Goal: Information Seeking & Learning: Learn about a topic

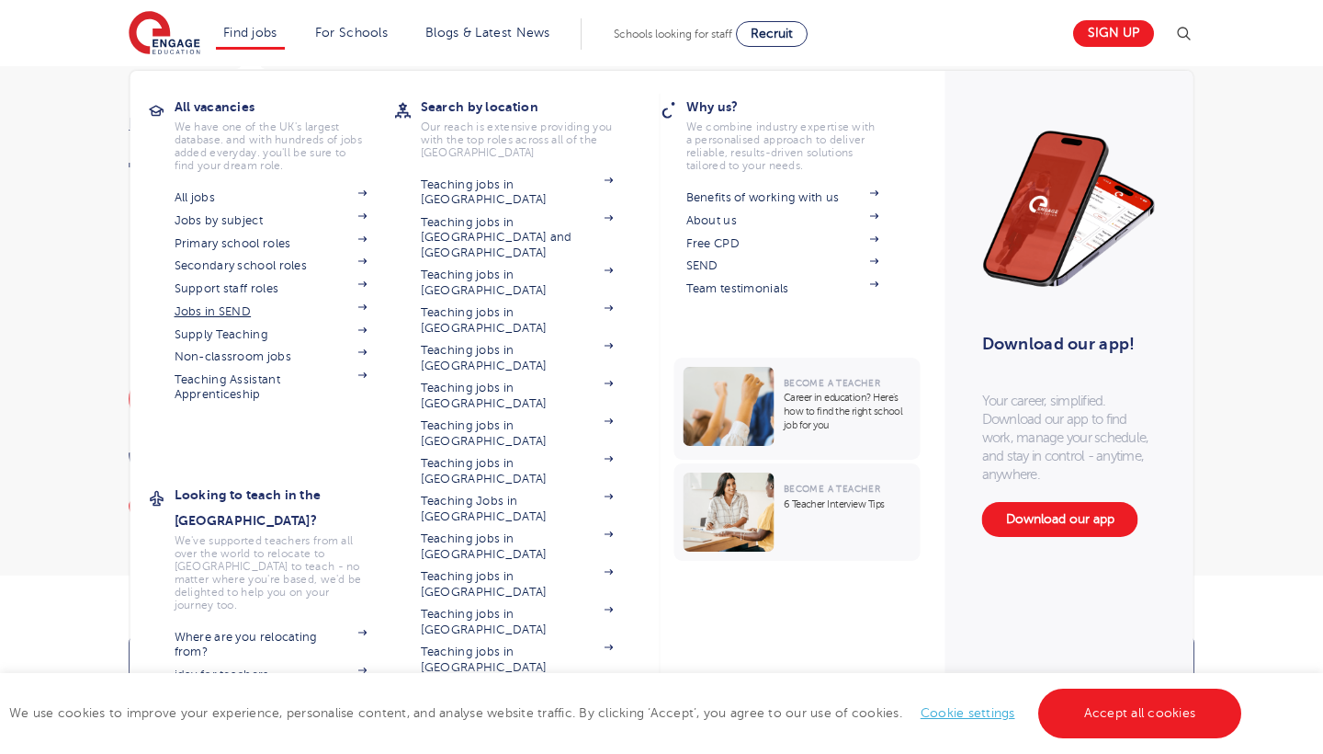
click at [204, 309] on link "Jobs in SEND" at bounding box center [271, 311] width 193 height 15
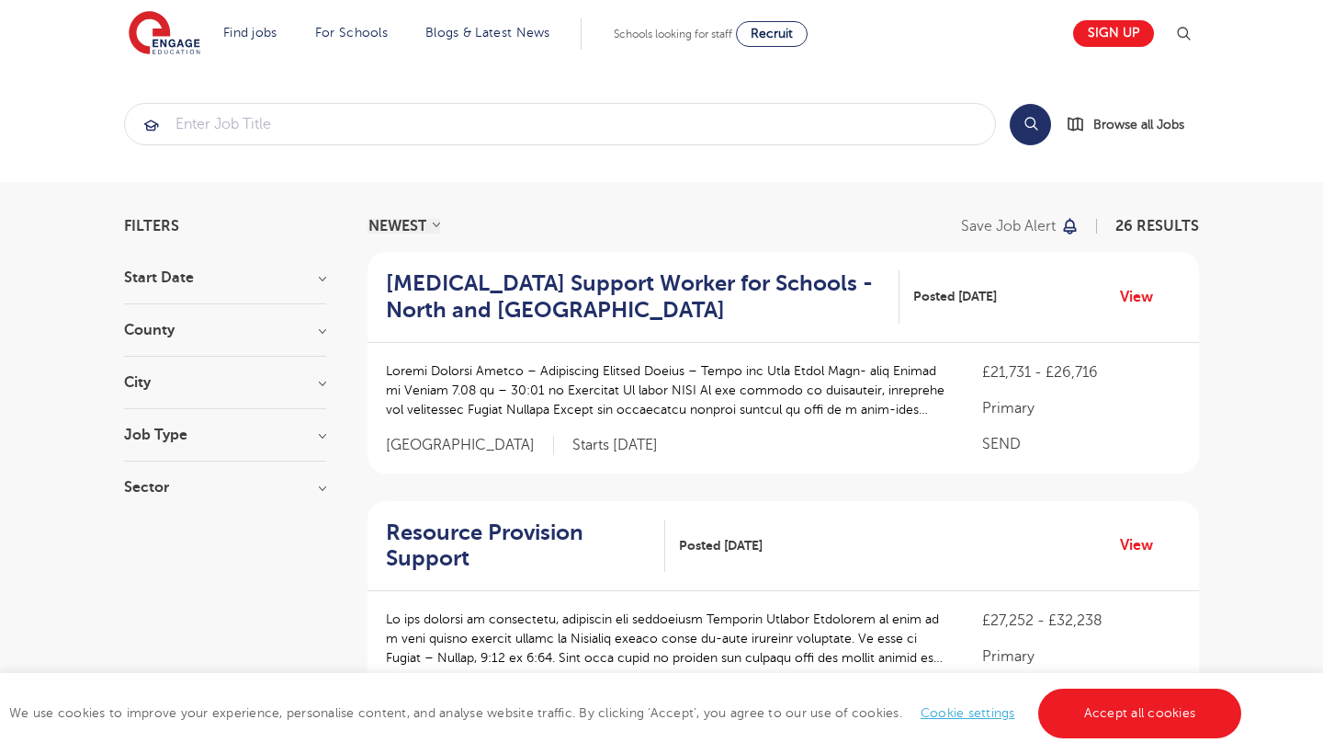
click at [314, 328] on h3 "County" at bounding box center [225, 330] width 202 height 15
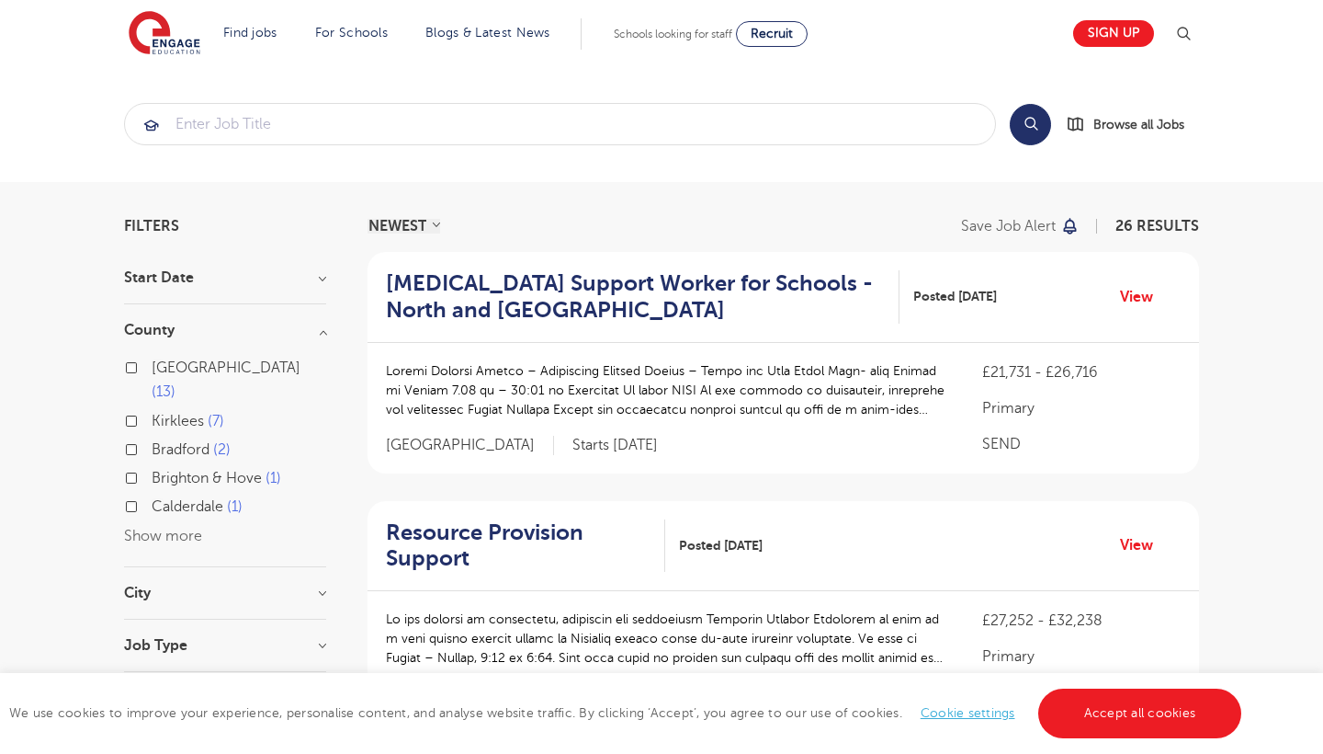
click at [314, 329] on h3 "County" at bounding box center [225, 330] width 202 height 15
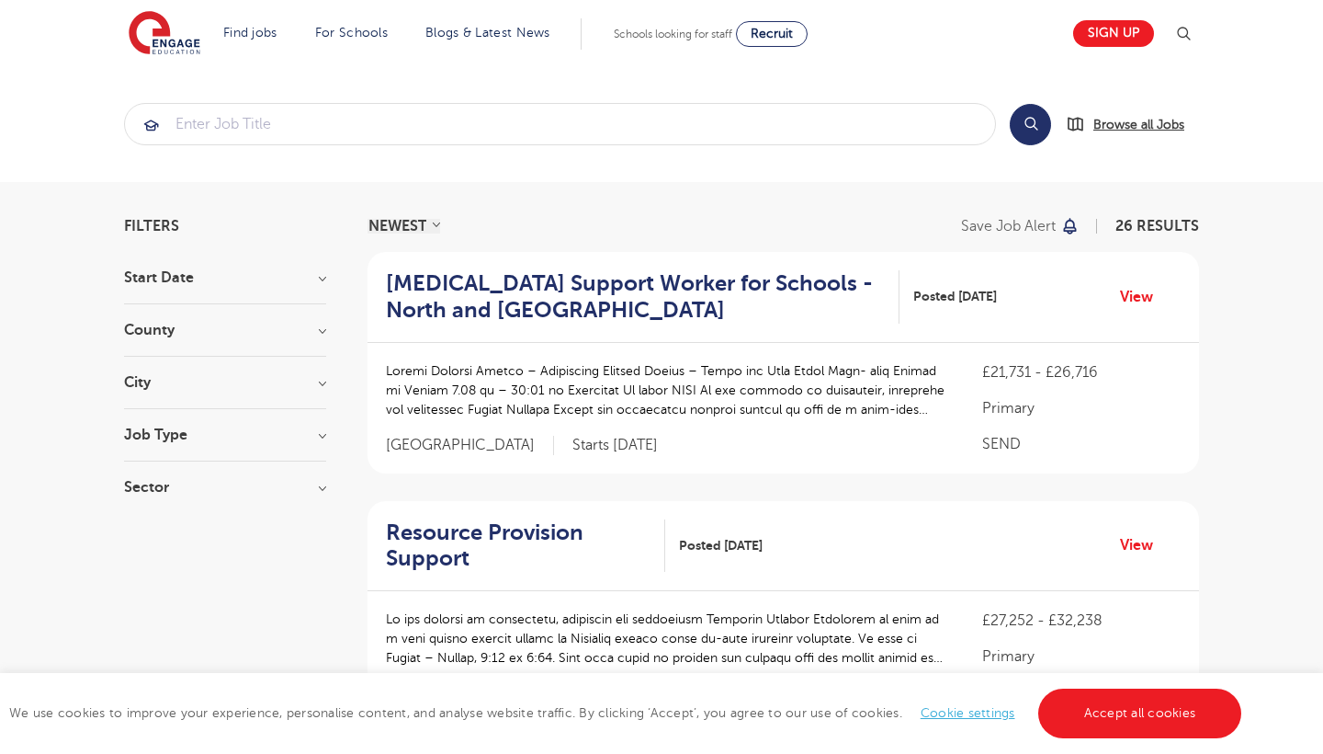
click at [1122, 119] on span "Browse all Jobs" at bounding box center [1139, 124] width 91 height 21
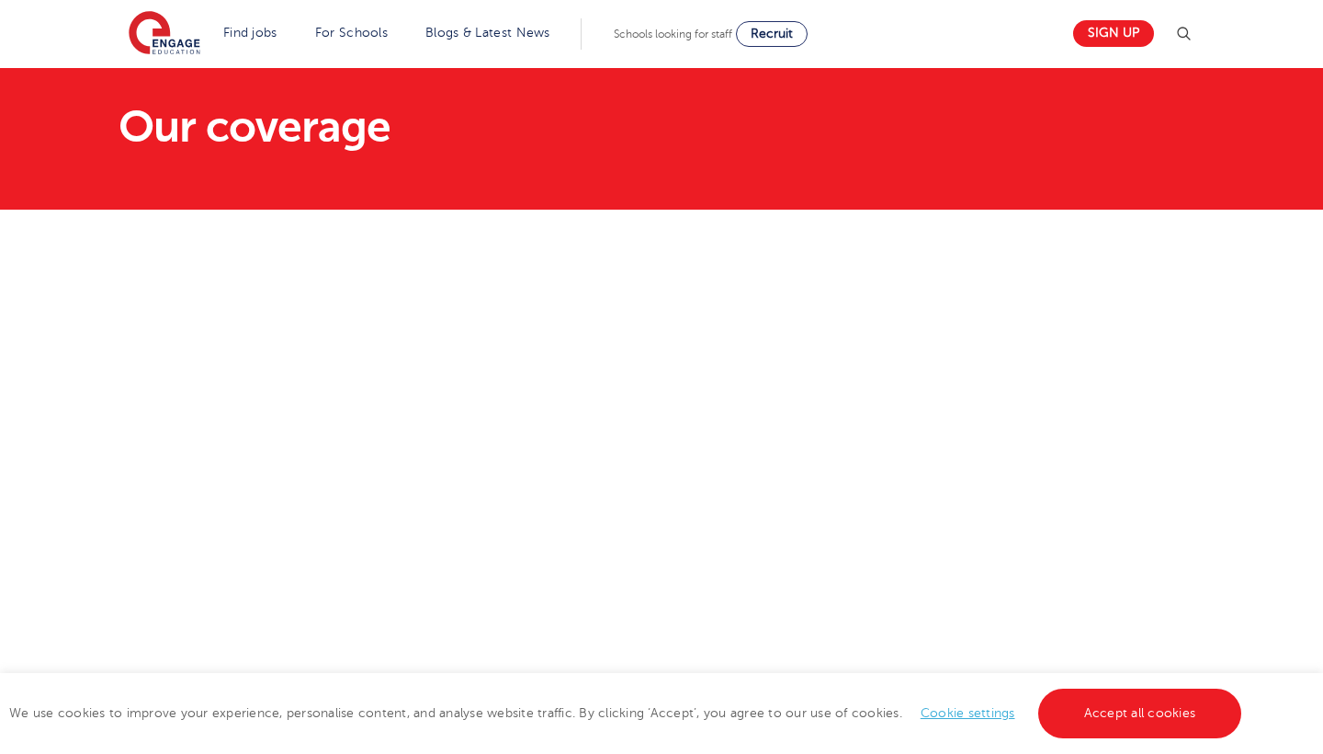
scroll to position [80, 0]
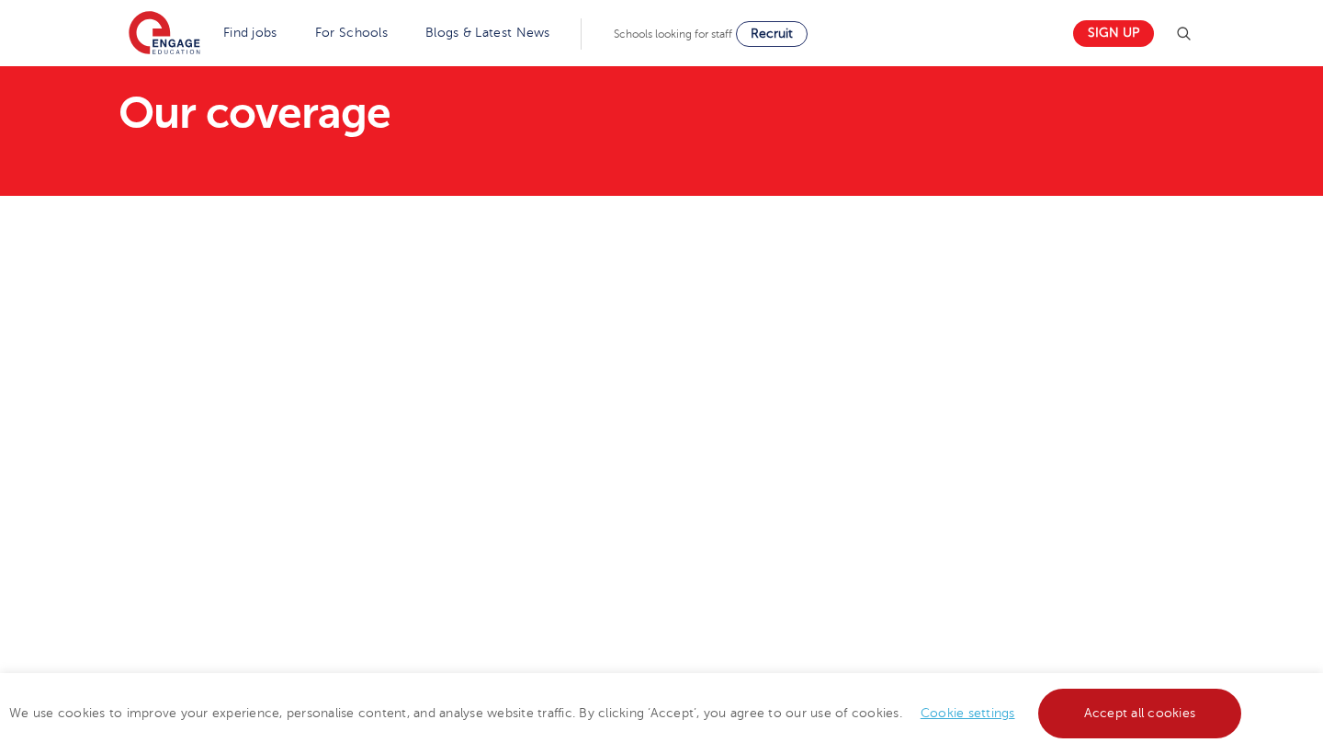
click at [1082, 721] on link "Accept all cookies" at bounding box center [1141, 713] width 204 height 50
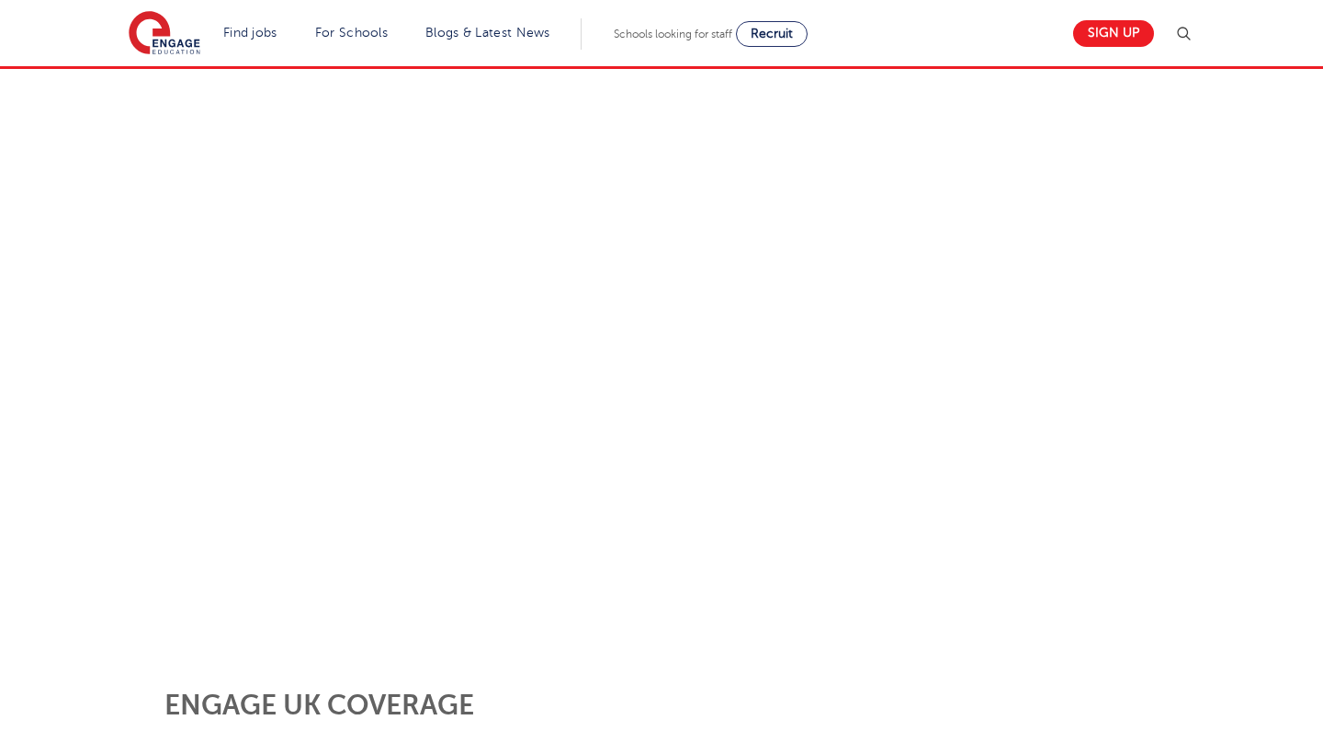
scroll to position [218, 0]
